Goal: Check status: Check status

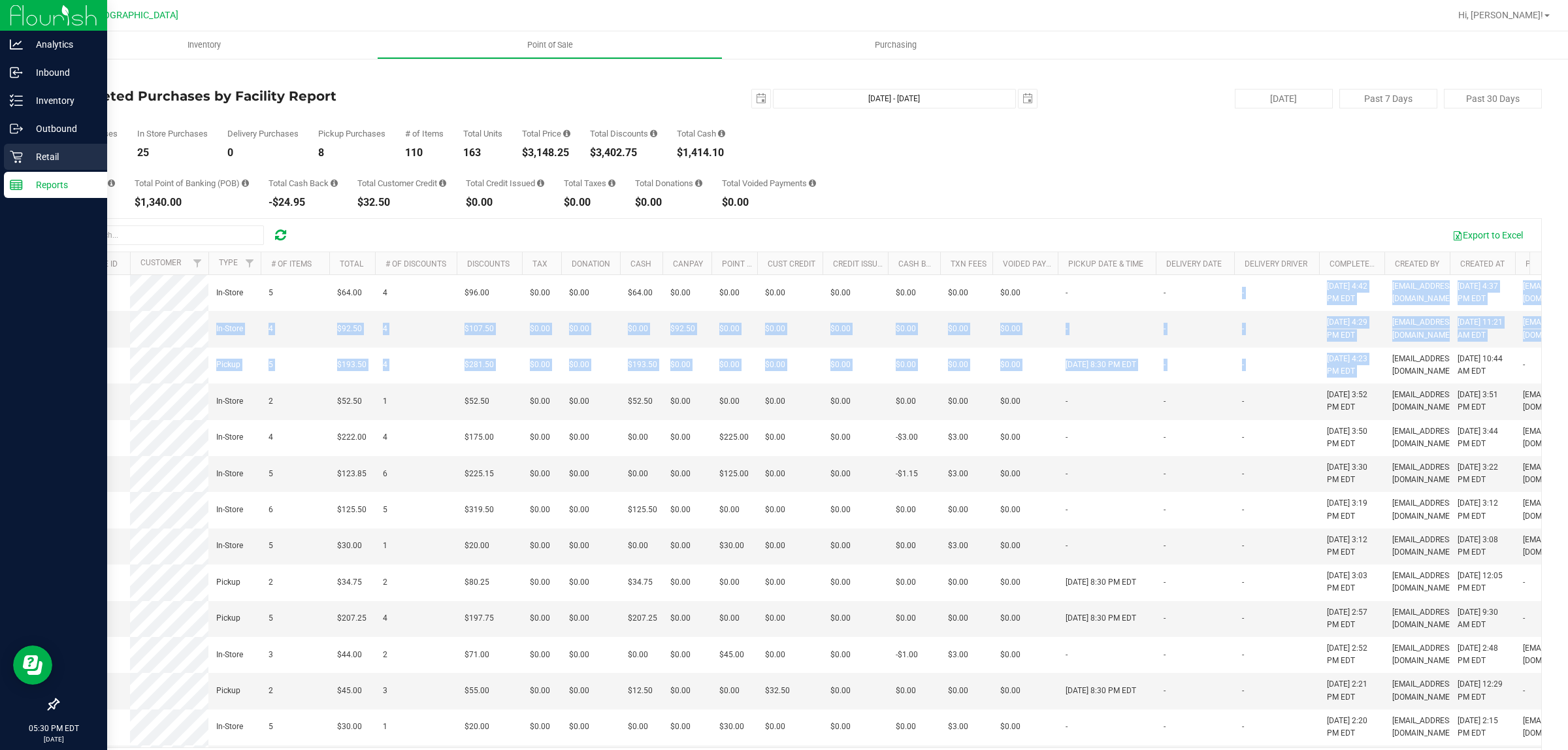
click at [18, 158] on icon at bounding box center [16, 157] width 13 height 13
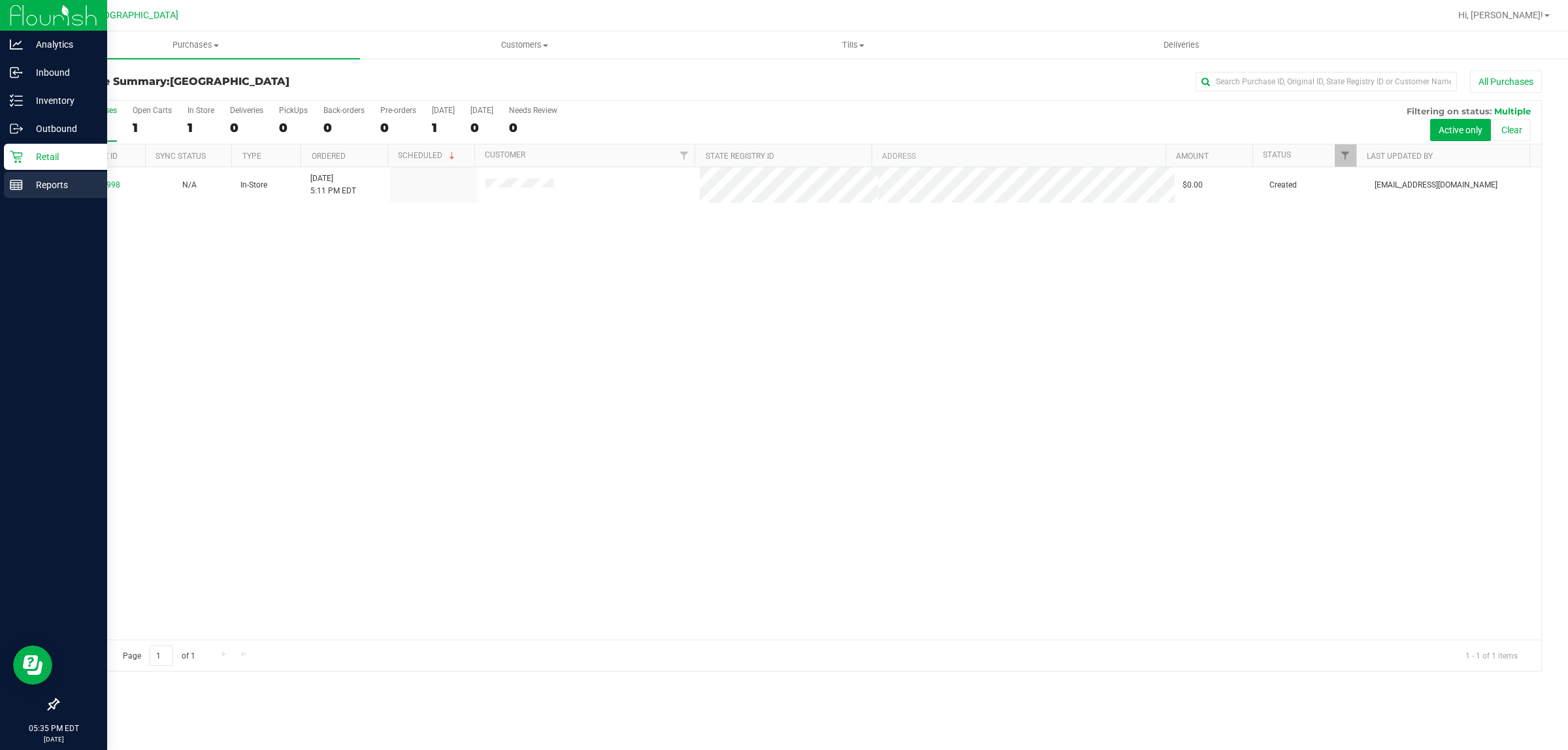
click at [40, 181] on p "Reports" at bounding box center [61, 185] width 78 height 16
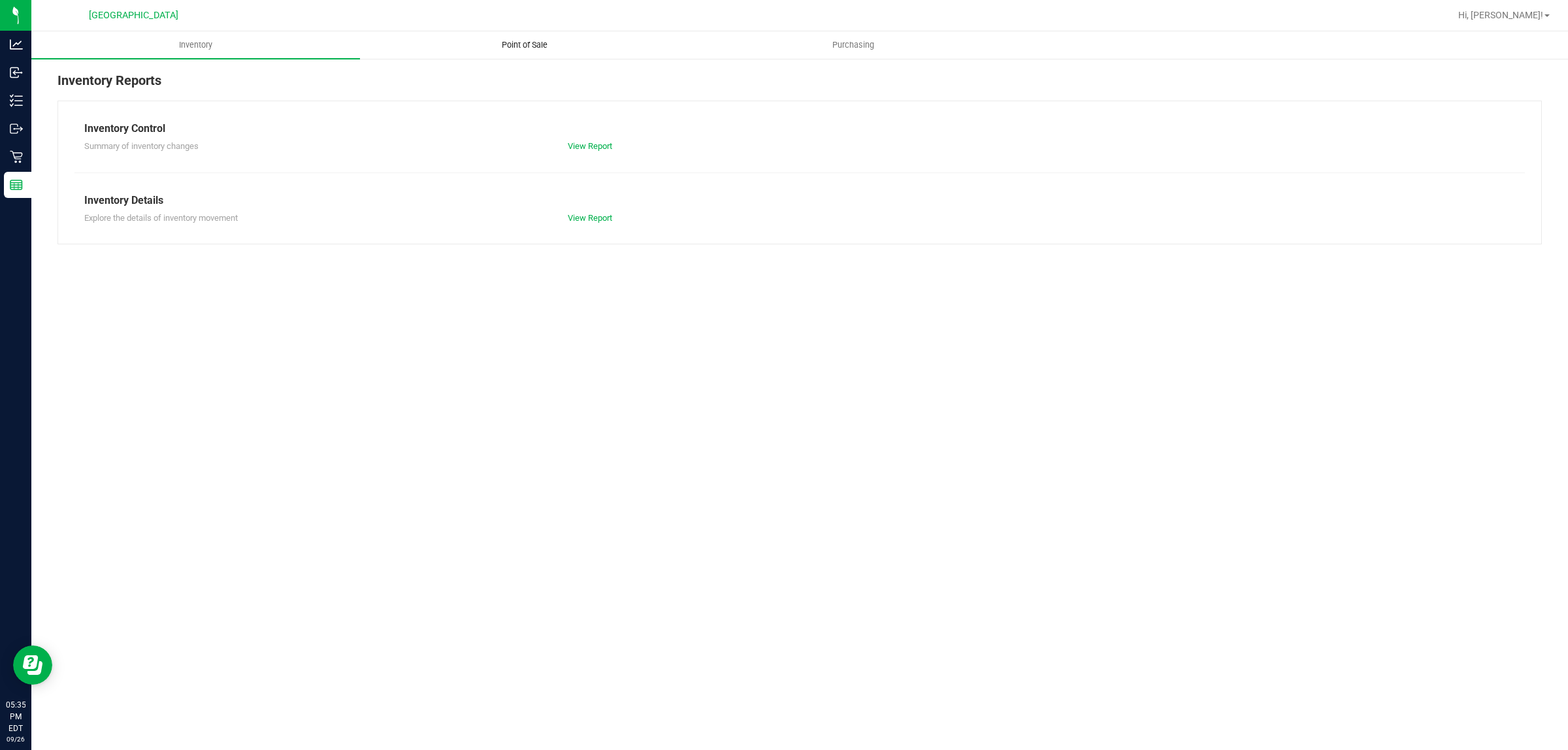
click at [546, 40] on span "Point of Sale" at bounding box center [525, 46] width 81 height 12
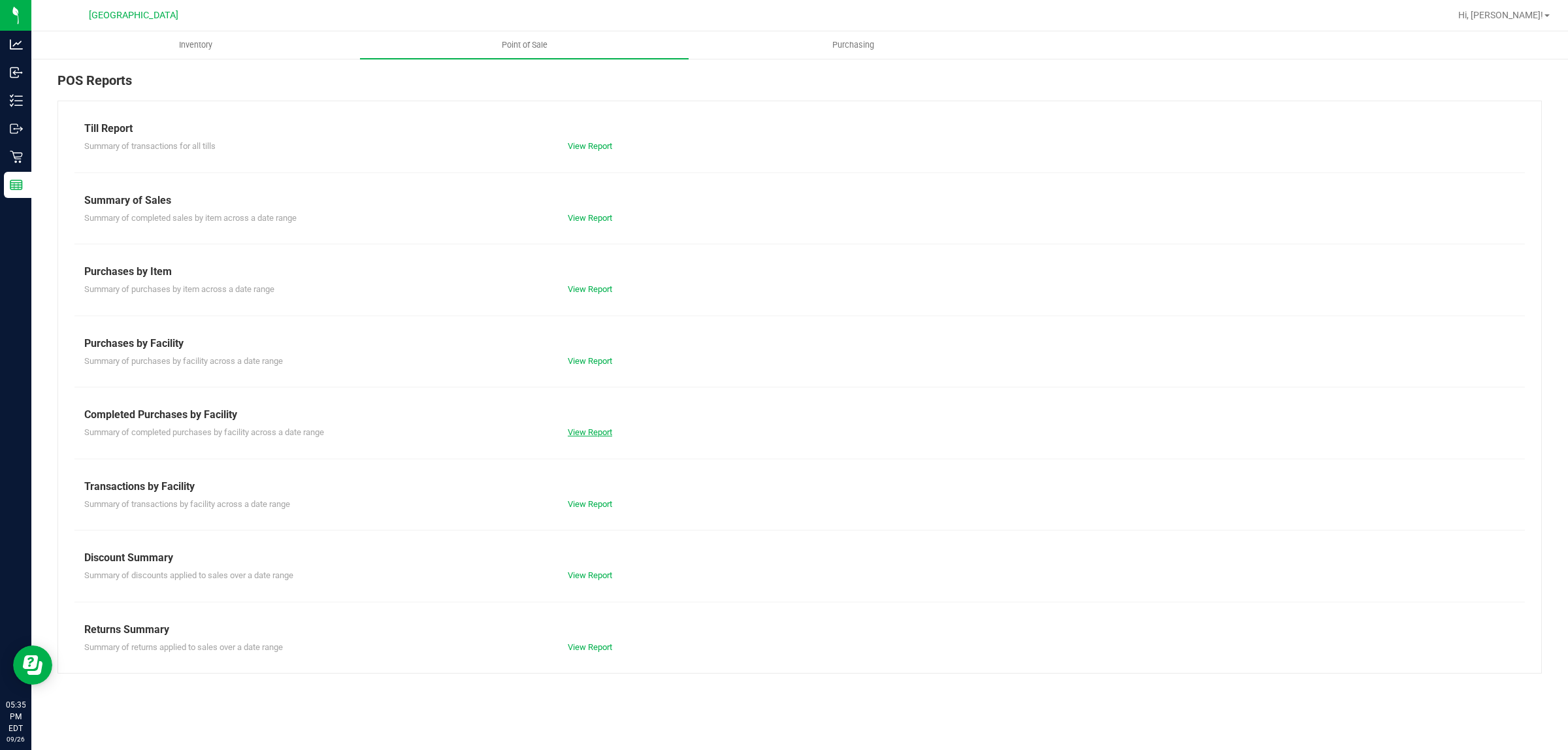
click at [580, 433] on link "View Report" at bounding box center [589, 432] width 45 height 10
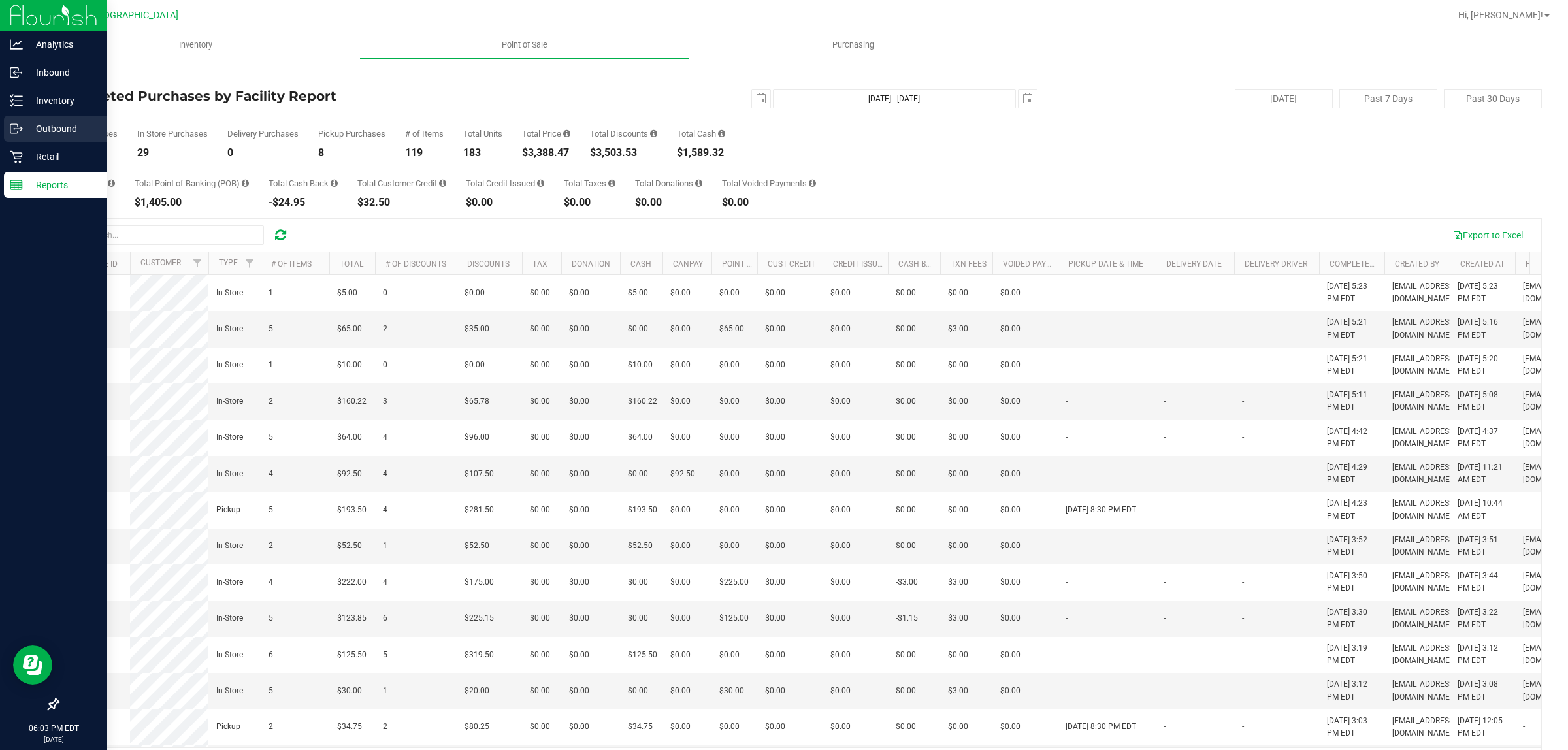
click at [41, 142] on link "Outbound" at bounding box center [53, 130] width 107 height 28
click at [41, 149] on p "Retail" at bounding box center [61, 157] width 78 height 16
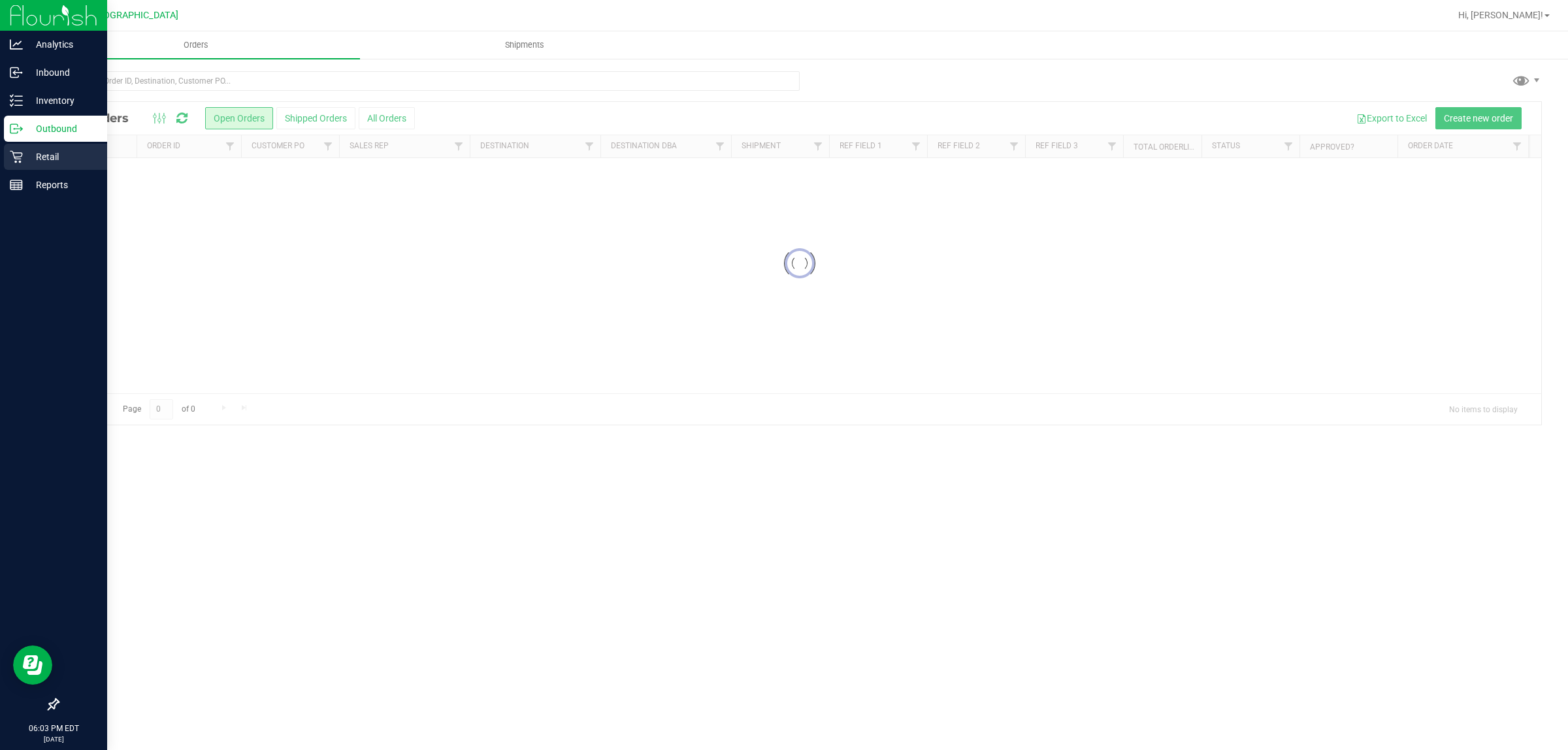
click at [38, 149] on p "Retail" at bounding box center [61, 157] width 78 height 16
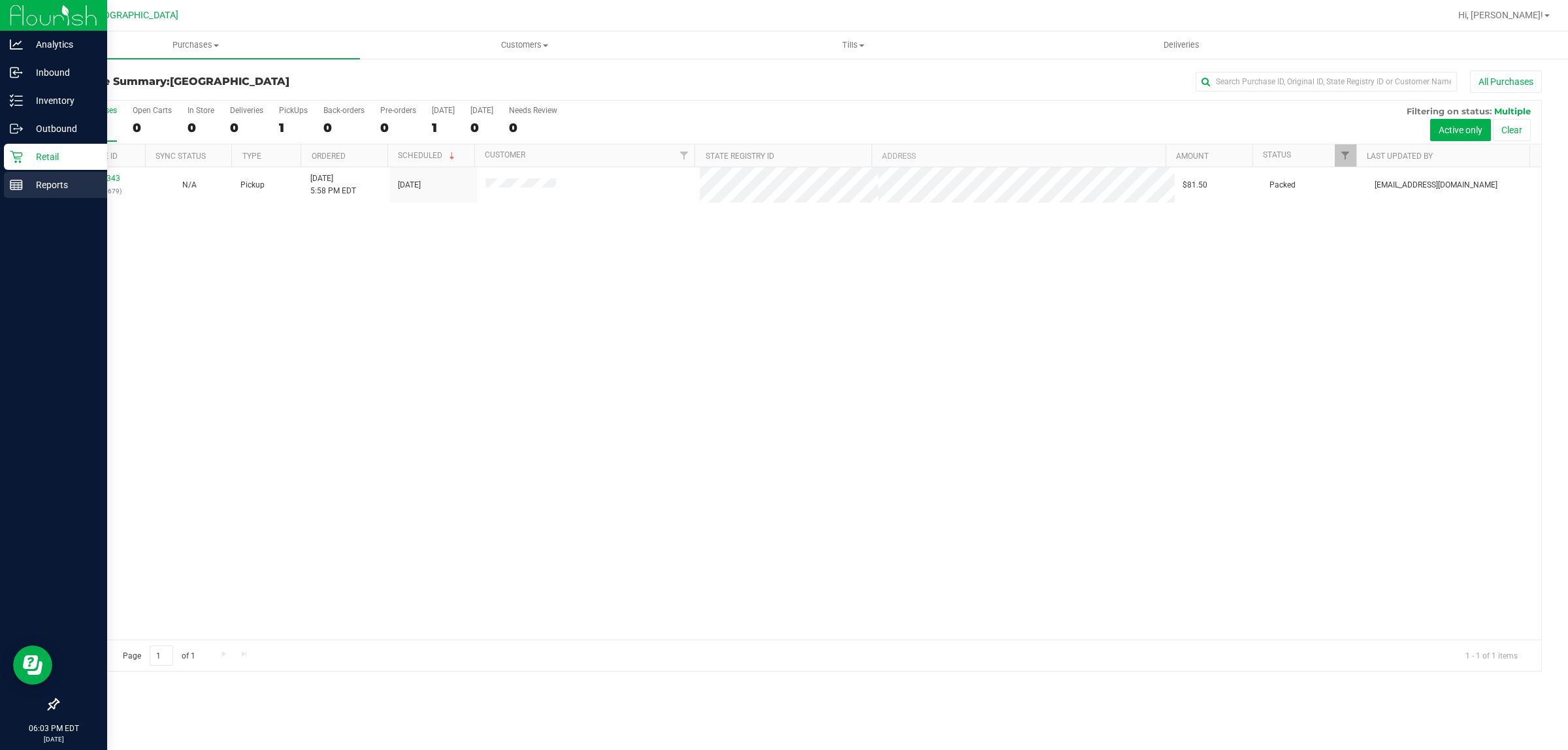
click at [18, 180] on rect at bounding box center [17, 184] width 12 height 9
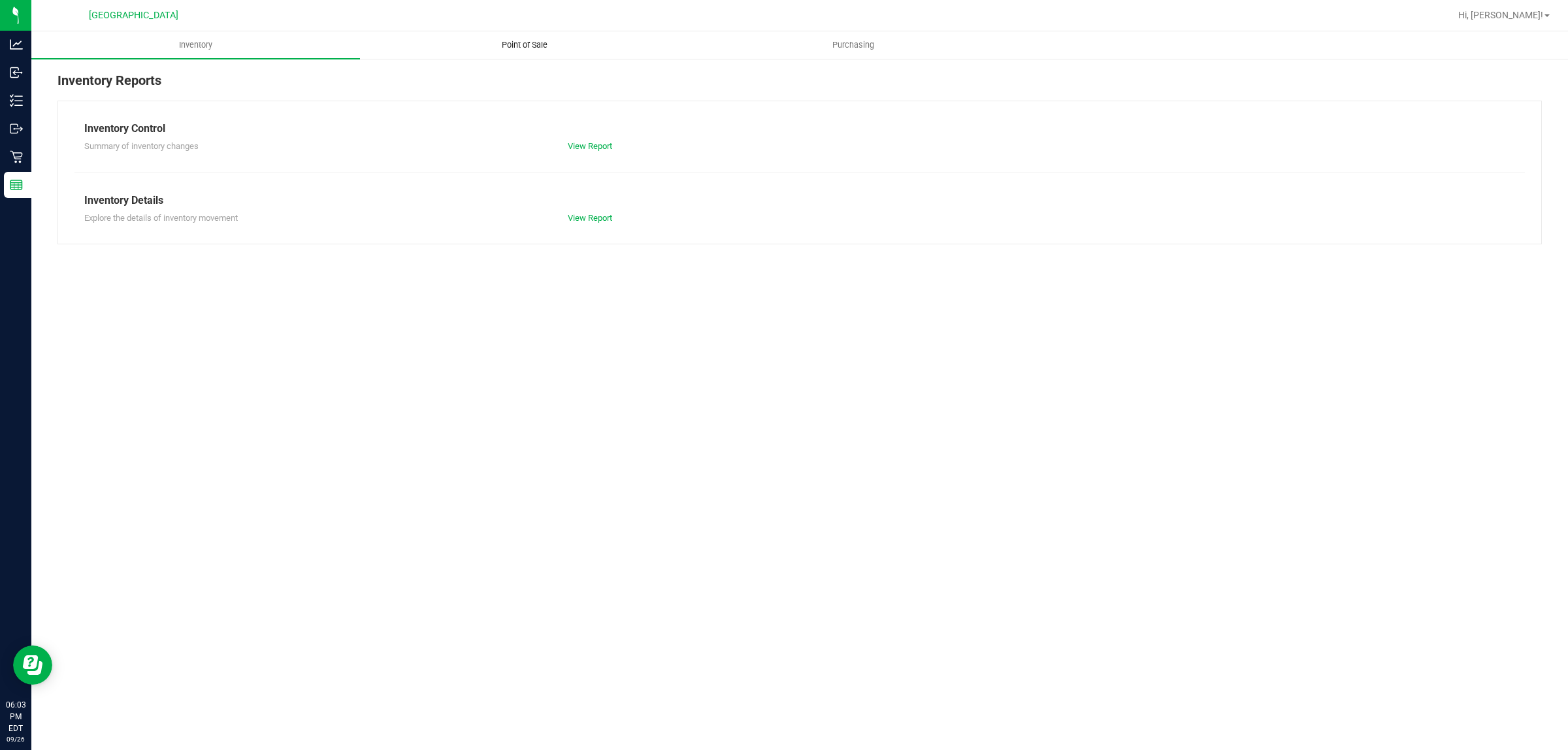
click at [536, 51] on span "Point of Sale" at bounding box center [525, 46] width 81 height 12
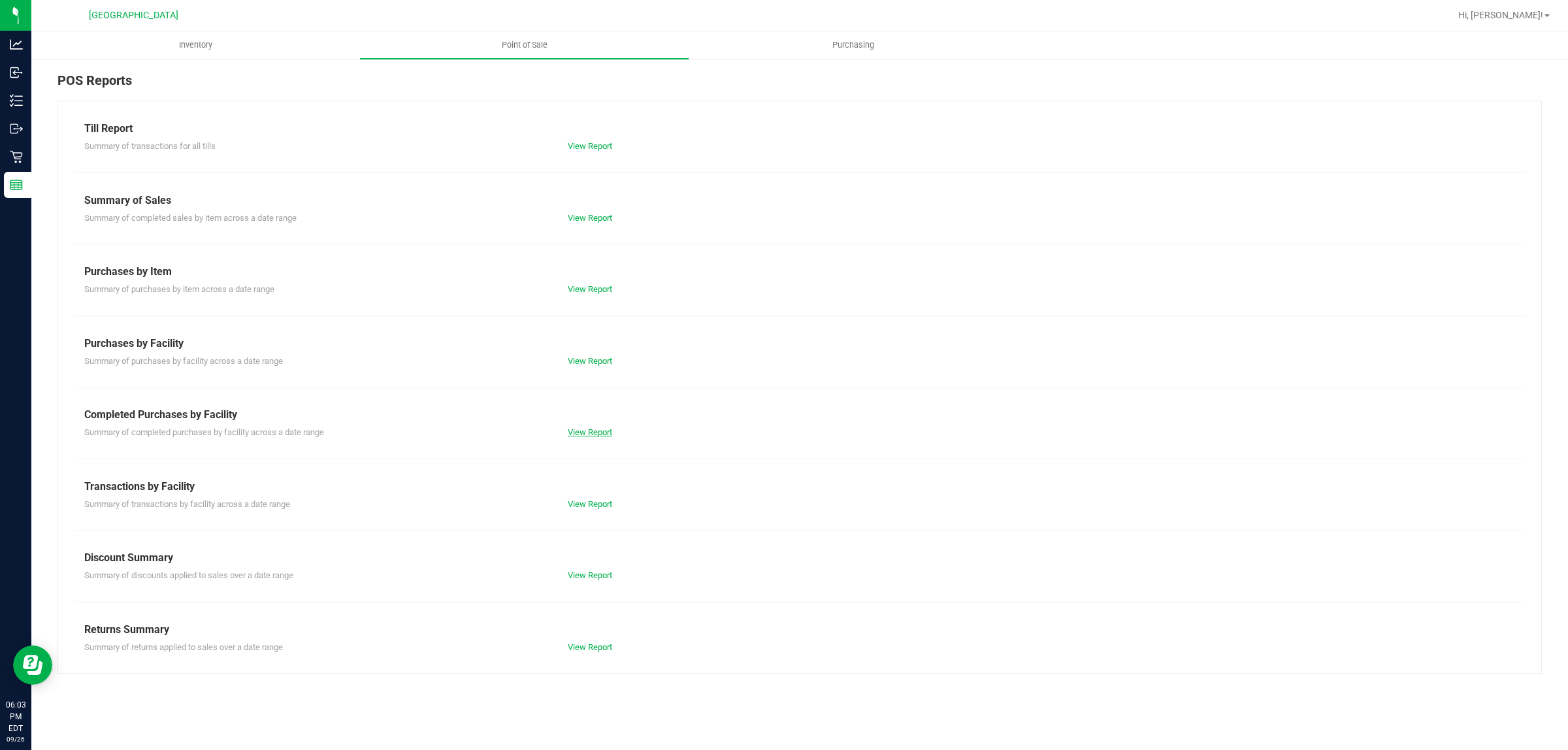
click at [612, 431] on link "View Report" at bounding box center [589, 432] width 45 height 10
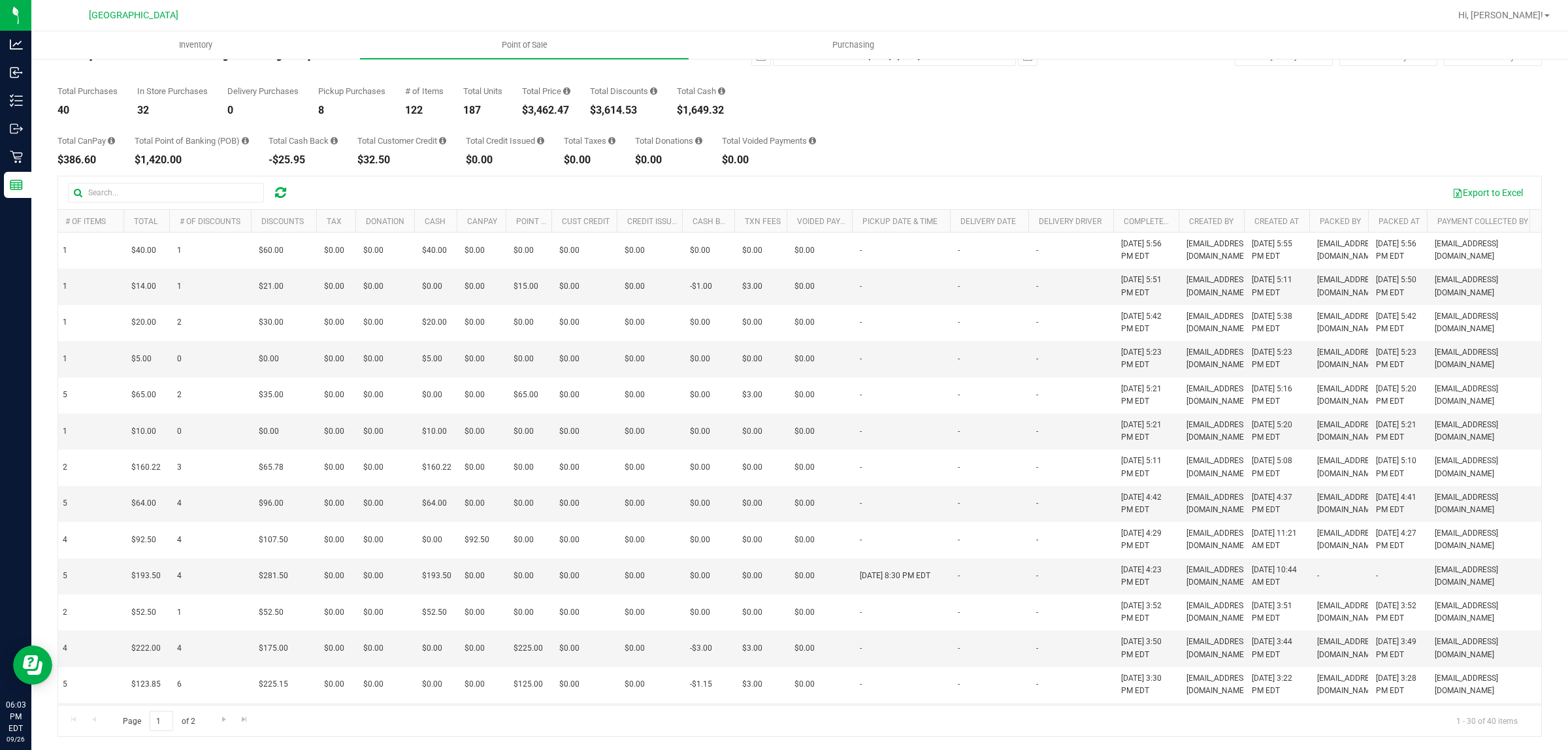
scroll to position [0, 344]
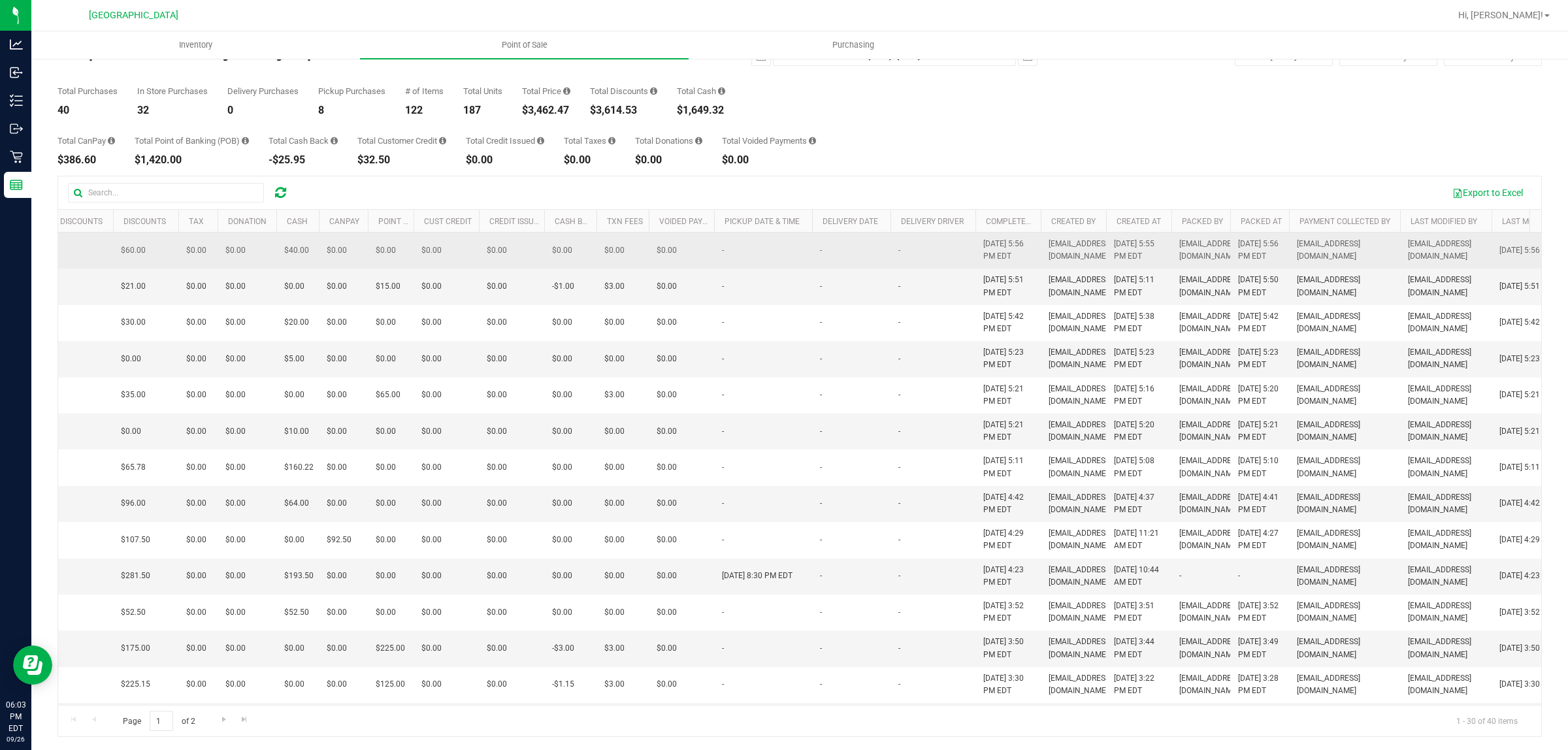
drag, startPoint x: 1033, startPoint y: 556, endPoint x: 945, endPoint y: 253, distance: 315.5
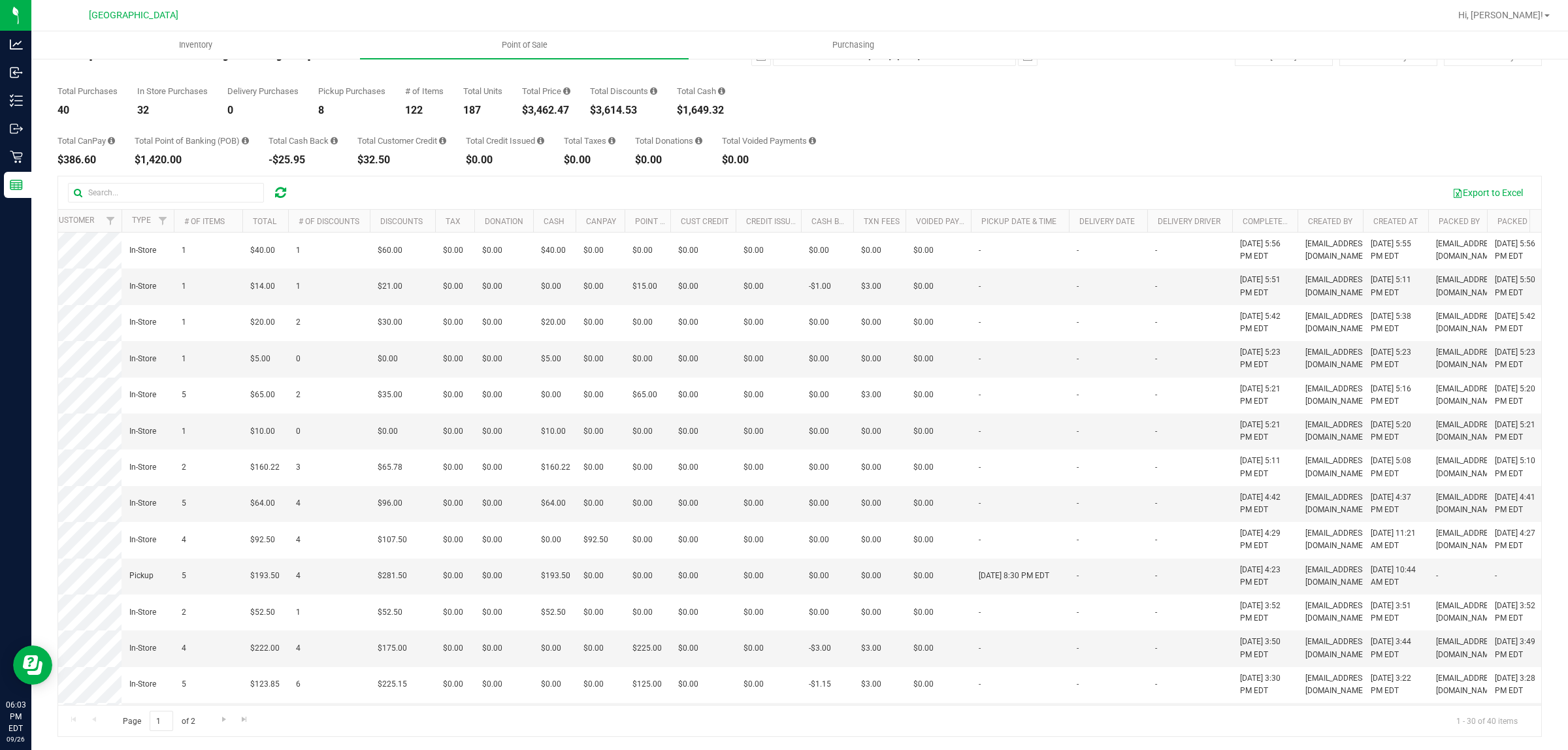
scroll to position [0, 0]
